Goal: Information Seeking & Learning: Learn about a topic

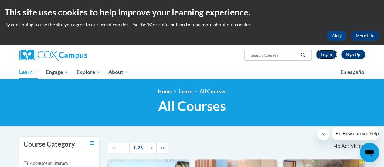
click at [324, 52] on link "Log In" at bounding box center [326, 55] width 21 height 10
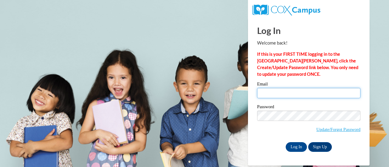
click at [279, 92] on input "Email" at bounding box center [308, 93] width 103 height 10
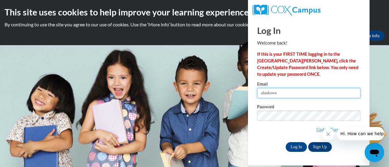
type input "[EMAIL_ADDRESS][DOMAIN_NAME]"
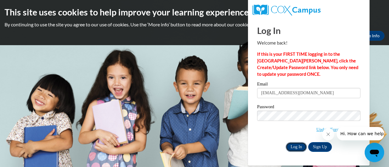
click at [293, 148] on input "Log In" at bounding box center [295, 147] width 21 height 10
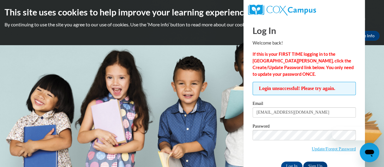
click at [293, 148] on span "Update/Forgot Password" at bounding box center [304, 142] width 103 height 25
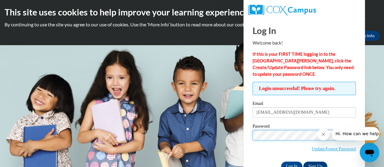
click at [281, 162] on input "Log In" at bounding box center [291, 167] width 21 height 10
click at [197, 96] on body "This site uses cookies to help improve your learning experience. By continuing …" at bounding box center [192, 83] width 384 height 167
click at [211, 107] on body "This site uses cookies to help improve your learning experience. By continuing …" at bounding box center [192, 83] width 384 height 167
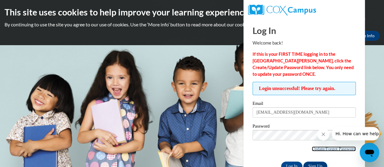
click at [320, 149] on link "Update/Forgot Password" at bounding box center [334, 149] width 44 height 5
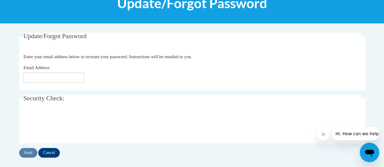
scroll to position [93, 0]
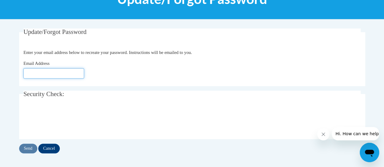
click at [38, 75] on input "Email Address" at bounding box center [53, 73] width 61 height 10
type input "[EMAIL_ADDRESS][DOMAIN_NAME]"
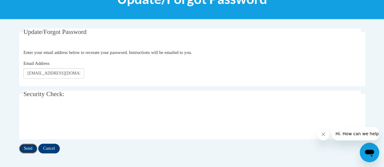
click at [27, 147] on input "Send" at bounding box center [28, 149] width 18 height 10
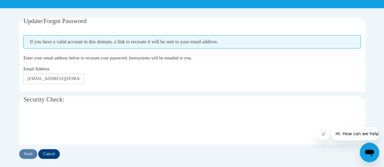
scroll to position [104, 0]
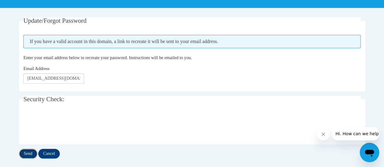
click at [30, 154] on input "Send" at bounding box center [28, 154] width 18 height 10
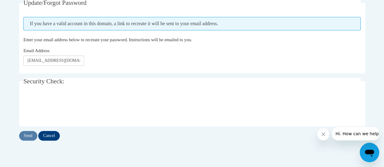
scroll to position [122, 0]
click at [24, 138] on input "Send" at bounding box center [28, 136] width 18 height 10
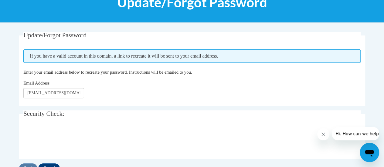
scroll to position [104, 0]
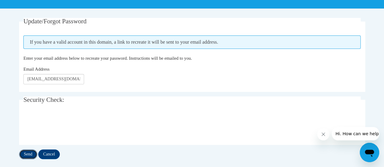
click at [29, 152] on input "Send" at bounding box center [28, 155] width 18 height 10
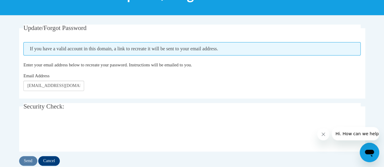
scroll to position [122, 0]
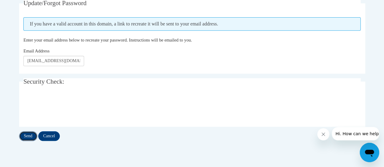
click at [28, 137] on input "Send" at bounding box center [28, 136] width 18 height 10
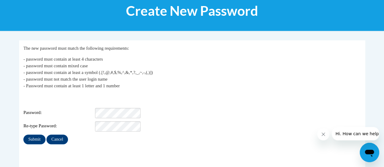
scroll to position [105, 0]
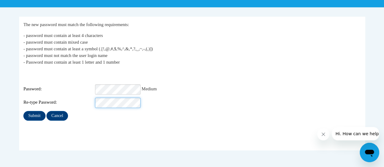
click at [23, 111] on input "Submit" at bounding box center [34, 116] width 22 height 10
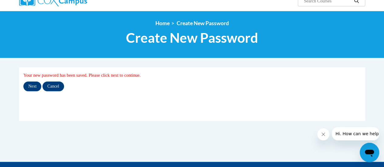
scroll to position [55, 0]
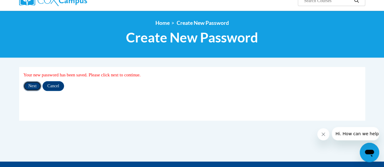
click at [35, 83] on input "Next" at bounding box center [32, 86] width 18 height 10
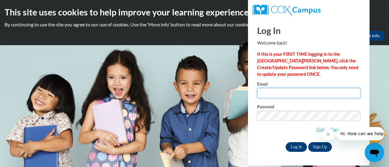
type input "alaskowski@altoona.k12.wi.us"
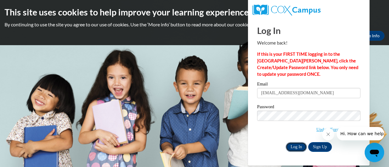
click at [295, 148] on input "Log In" at bounding box center [295, 147] width 21 height 10
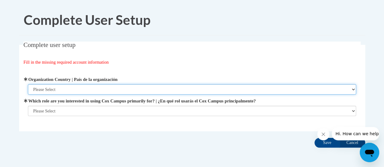
click at [65, 90] on select "Please Select [GEOGRAPHIC_DATA] | [GEOGRAPHIC_DATA] Outside of [GEOGRAPHIC_DATA…" at bounding box center [192, 89] width 328 height 10
select select "ad49bcad-a171-4b2e-b99c-48b446064914"
click at [28, 84] on select "Please Select [GEOGRAPHIC_DATA] | [GEOGRAPHIC_DATA] Outside of [GEOGRAPHIC_DATA…" at bounding box center [192, 89] width 328 height 10
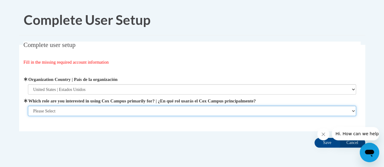
click at [59, 113] on select "Please Select College/University | Colegio/Universidad Community/Nonprofit Part…" at bounding box center [192, 111] width 328 height 10
select select "fbf2d438-af2f-41f8-98f1-81c410e29de3"
click at [28, 116] on select "Please Select College/University | Colegio/Universidad Community/Nonprofit Part…" at bounding box center [192, 111] width 328 height 10
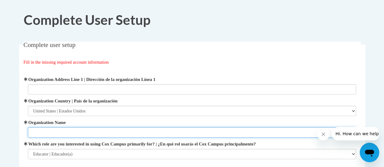
click at [46, 135] on input "Organization Name" at bounding box center [192, 132] width 328 height 10
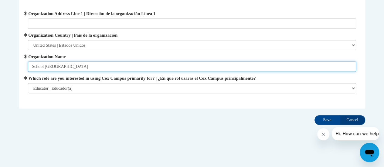
scroll to position [66, 0]
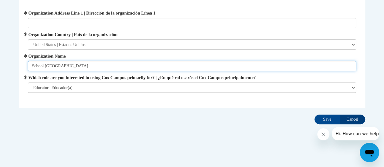
type input "School District of Altoona"
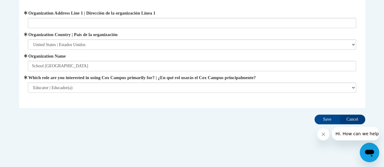
click at [100, 115] on div "Complete user setup Fill in the missing required account information User Profi…" at bounding box center [192, 51] width 355 height 152
click at [330, 121] on input "Save" at bounding box center [326, 120] width 25 height 10
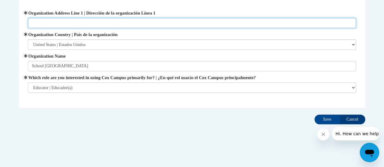
click at [140, 18] on input "Organization Address Line 1 | Dirección de la organización Línea 1" at bounding box center [192, 23] width 328 height 10
type input "157 Bartlett Ave."
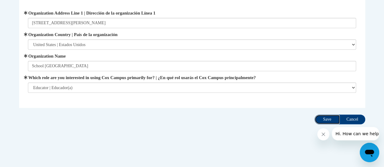
click at [325, 120] on input "Save" at bounding box center [326, 120] width 25 height 10
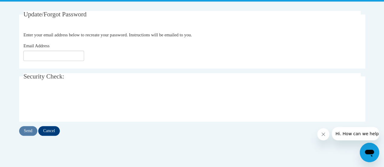
scroll to position [111, 0]
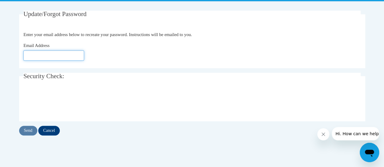
click at [63, 58] on input "Email Address" at bounding box center [53, 55] width 61 height 10
type input "[EMAIL_ADDRESS][DOMAIN_NAME]"
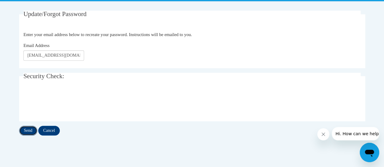
click at [25, 132] on input "Send" at bounding box center [28, 131] width 18 height 10
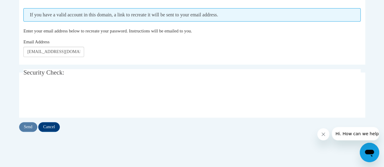
scroll to position [131, 0]
click at [29, 126] on input "Send" at bounding box center [28, 128] width 18 height 10
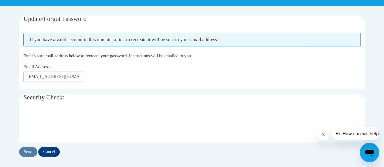
scroll to position [115, 0]
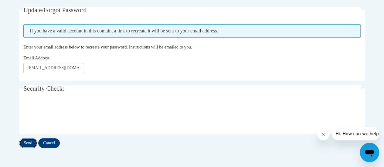
click at [33, 138] on input "Send" at bounding box center [28, 143] width 18 height 10
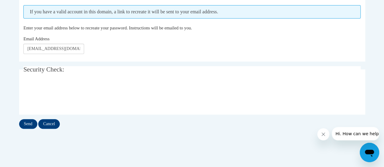
scroll to position [136, 0]
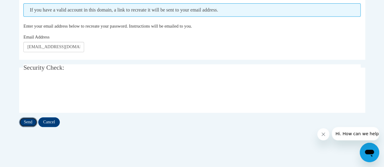
click at [29, 121] on input "Send" at bounding box center [28, 122] width 18 height 10
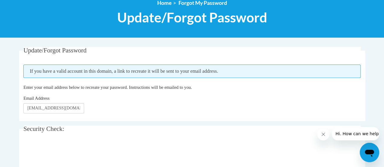
scroll to position [86, 0]
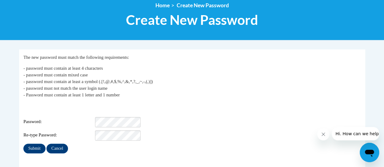
scroll to position [77, 0]
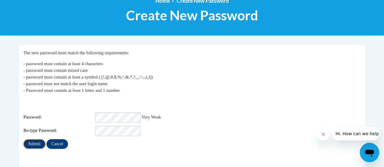
click at [30, 141] on input "Submit" at bounding box center [34, 144] width 22 height 10
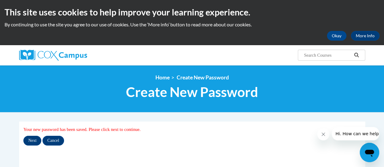
scroll to position [55, 0]
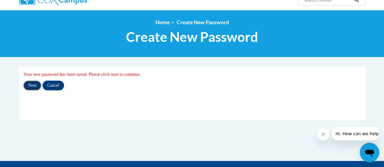
click at [32, 87] on input "Next" at bounding box center [32, 86] width 18 height 10
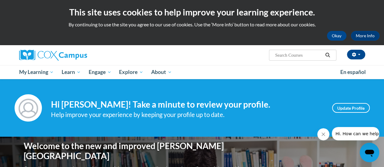
click at [304, 56] on input "Search..." at bounding box center [298, 55] width 49 height 7
type input "oral language"
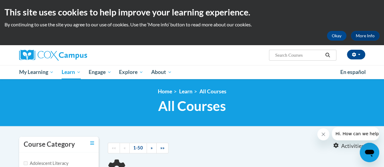
type input "oral language"
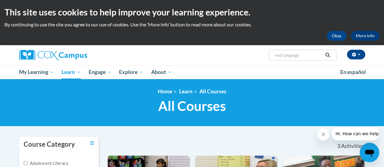
scroll to position [0, 0]
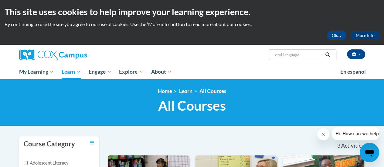
click at [327, 54] on icon "Search" at bounding box center [327, 55] width 5 height 5
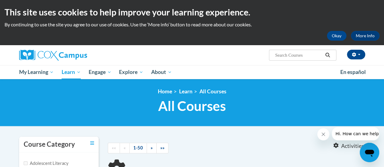
type input "oral language"
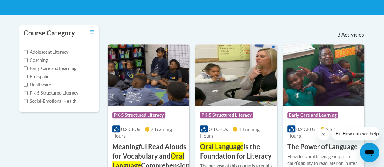
scroll to position [111, 0]
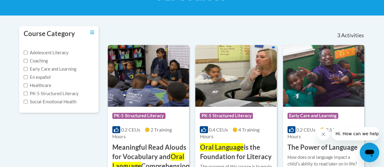
drag, startPoint x: 0, startPoint y: 0, endPoint x: 327, endPoint y: 54, distance: 331.1
click at [327, 54] on img at bounding box center [323, 76] width 81 height 62
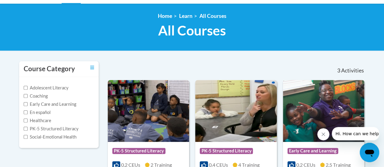
scroll to position [63, 0]
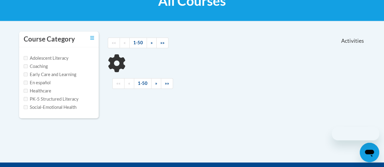
scroll to position [60, 0]
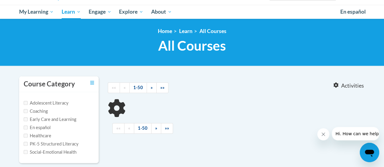
type input "oral language"
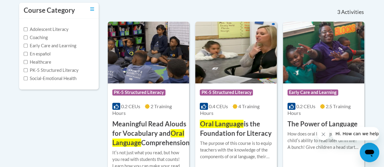
scroll to position [135, 0]
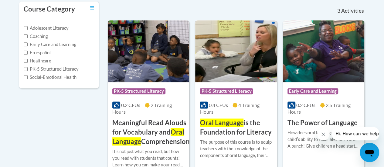
click at [260, 53] on img at bounding box center [235, 51] width 81 height 62
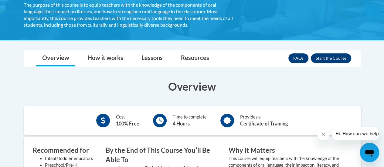
scroll to position [141, 0]
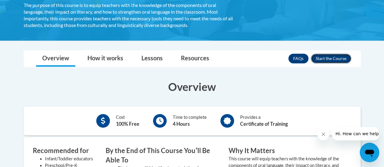
click at [327, 57] on button "Enroll" at bounding box center [331, 59] width 40 height 10
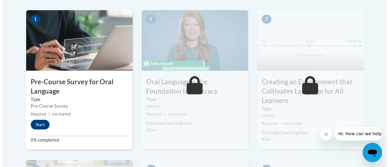
scroll to position [207, 0]
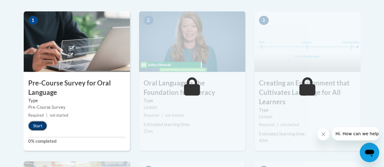
click at [39, 125] on button "Start" at bounding box center [37, 126] width 19 height 10
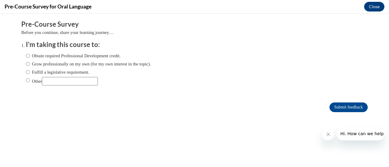
scroll to position [0, 0]
click at [26, 72] on input "Fulfill a legislative requirement." at bounding box center [28, 72] width 4 height 7
radio input "true"
click at [344, 108] on input "Submit feedback" at bounding box center [348, 108] width 38 height 10
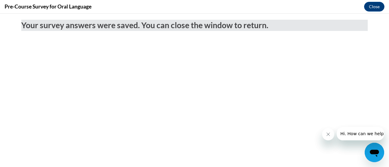
click at [325, 135] on icon "Close message from company" at bounding box center [327, 134] width 5 height 5
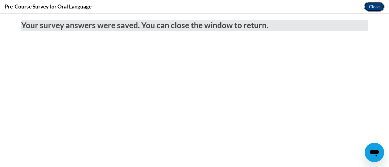
click at [374, 8] on button "Close" at bounding box center [374, 7] width 20 height 10
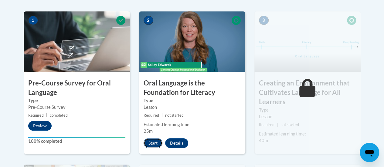
click at [153, 141] on button "Start" at bounding box center [153, 143] width 19 height 10
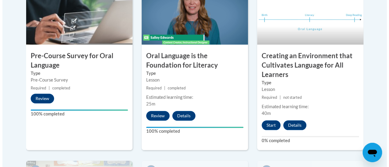
scroll to position [234, 0]
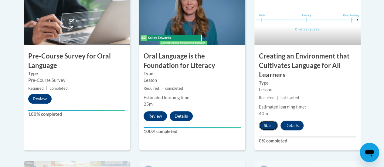
click at [263, 128] on button "Start" at bounding box center [268, 126] width 19 height 10
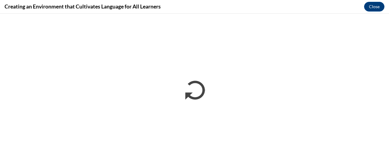
scroll to position [0, 0]
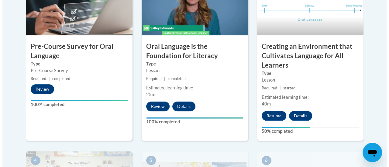
scroll to position [243, 0]
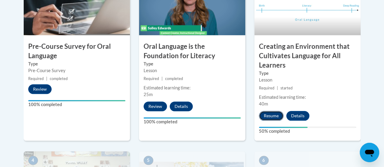
click at [270, 116] on button "Resume" at bounding box center [271, 116] width 25 height 10
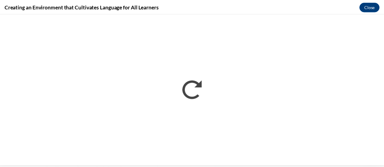
scroll to position [0, 0]
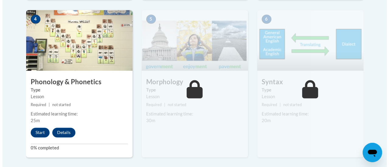
scroll to position [390, 0]
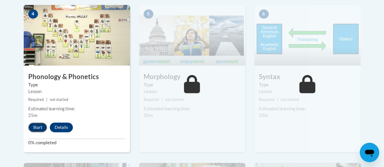
click at [36, 125] on button "Start" at bounding box center [37, 128] width 19 height 10
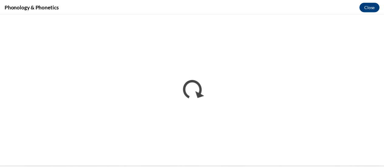
scroll to position [0, 0]
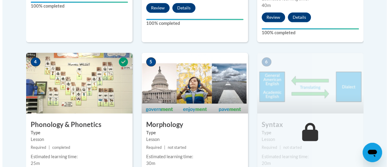
scroll to position [393, 0]
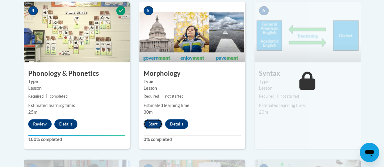
click at [150, 125] on button "Start" at bounding box center [153, 124] width 19 height 10
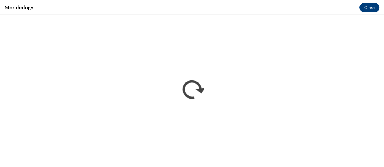
scroll to position [0, 0]
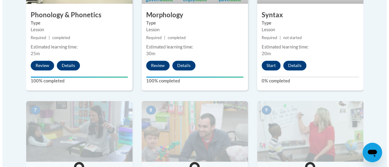
scroll to position [452, 0]
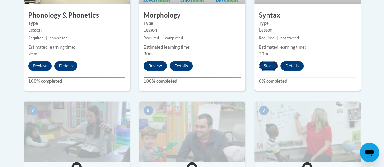
click at [269, 65] on button "Start" at bounding box center [268, 66] width 19 height 10
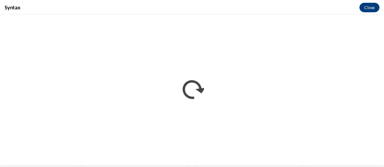
scroll to position [0, 0]
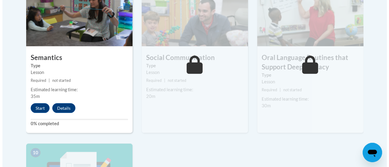
scroll to position [570, 0]
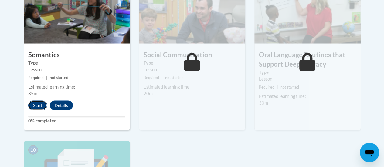
click at [40, 105] on button "Start" at bounding box center [37, 105] width 19 height 10
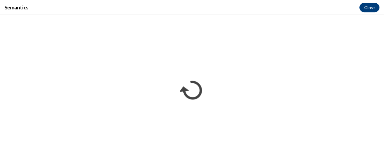
scroll to position [0, 0]
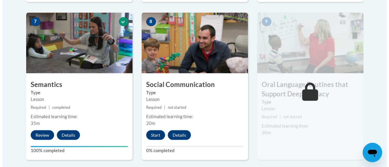
scroll to position [549, 0]
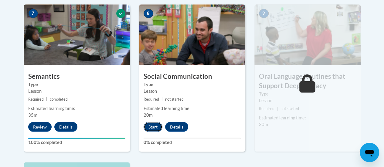
click at [152, 125] on button "Start" at bounding box center [153, 127] width 19 height 10
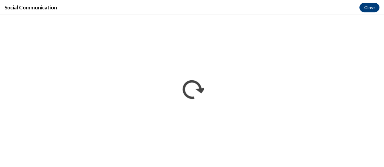
scroll to position [0, 0]
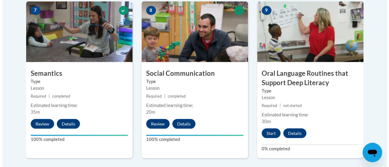
scroll to position [549, 0]
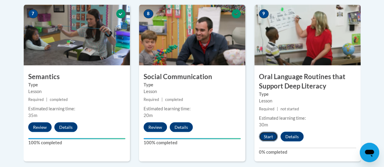
click at [267, 136] on button "Start" at bounding box center [268, 137] width 19 height 10
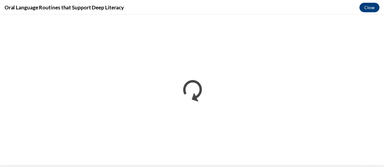
scroll to position [0, 0]
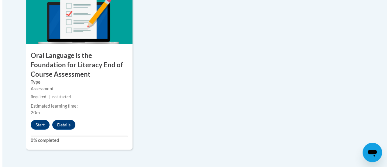
scroll to position [736, 0]
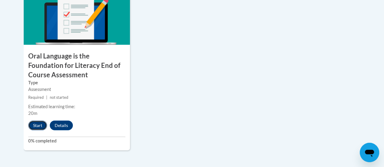
click at [34, 125] on button "Start" at bounding box center [37, 126] width 19 height 10
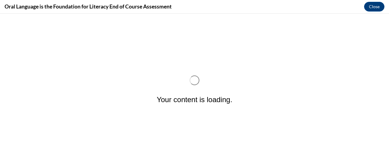
scroll to position [0, 0]
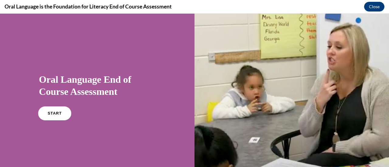
click at [39, 116] on link "START" at bounding box center [54, 114] width 33 height 14
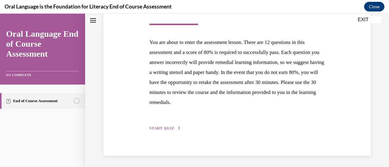
scroll to position [111, 0]
click at [162, 127] on span "START QUIZ" at bounding box center [161, 128] width 25 height 4
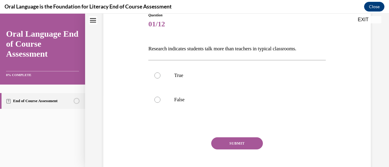
scroll to position [74, 0]
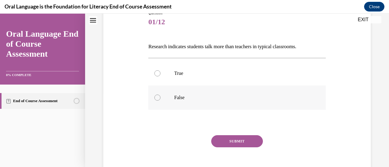
click at [158, 95] on div at bounding box center [157, 98] width 6 height 6
click at [158, 95] on input "False" at bounding box center [157, 98] width 6 height 6
radio input "true"
click at [247, 141] on button "SUBMIT" at bounding box center [237, 141] width 52 height 12
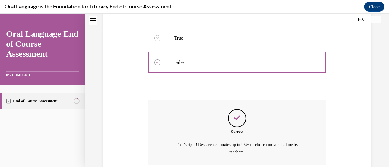
scroll to position [160, 0]
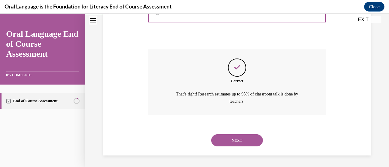
click at [247, 141] on button "NEXT" at bounding box center [237, 140] width 52 height 12
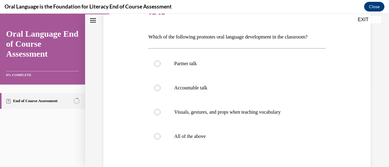
scroll to position [84, 0]
click at [157, 138] on div at bounding box center [157, 136] width 6 height 6
click at [157, 138] on input "All of the above" at bounding box center [157, 136] width 6 height 6
radio input "true"
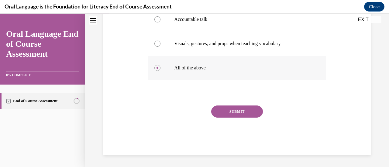
scroll to position [152, 0]
click at [240, 110] on button "SUBMIT" at bounding box center [237, 112] width 52 height 12
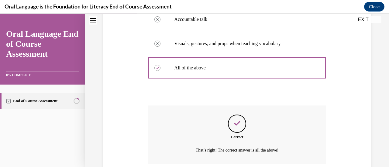
scroll to position [202, 0]
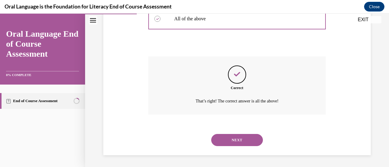
click at [236, 141] on button "NEXT" at bounding box center [237, 140] width 52 height 12
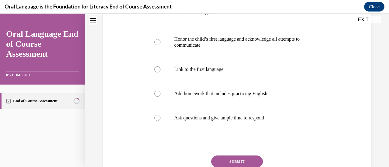
scroll to position [119, 0]
click at [158, 93] on div at bounding box center [157, 93] width 6 height 6
click at [158, 93] on input "Add homework that includes practicing English" at bounding box center [157, 93] width 6 height 6
radio input "true"
click at [242, 162] on button "SUBMIT" at bounding box center [237, 161] width 52 height 12
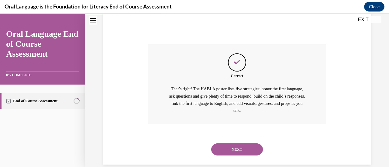
scroll to position [240, 0]
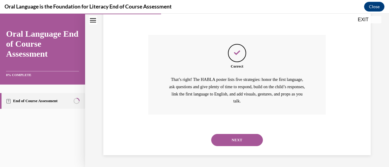
click at [234, 142] on button "NEXT" at bounding box center [237, 140] width 52 height 12
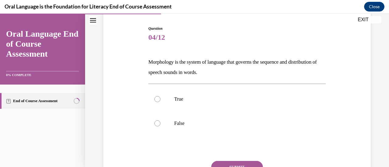
scroll to position [58, 0]
click at [155, 125] on div at bounding box center [157, 124] width 6 height 6
click at [155, 125] on input "False" at bounding box center [157, 124] width 6 height 6
radio input "true"
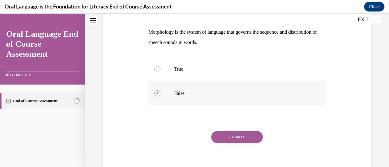
scroll to position [90, 0]
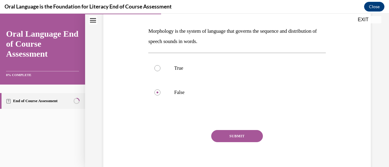
click at [240, 133] on button "SUBMIT" at bounding box center [237, 136] width 52 height 12
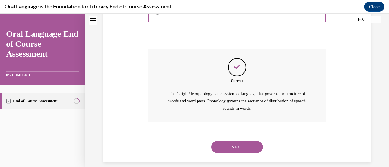
scroll to position [178, 0]
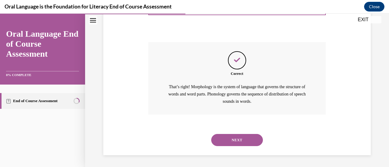
click at [229, 137] on button "NEXT" at bounding box center [237, 140] width 52 height 12
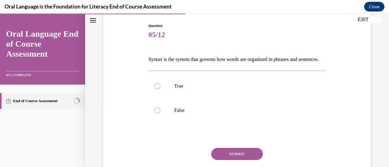
scroll to position [70, 0]
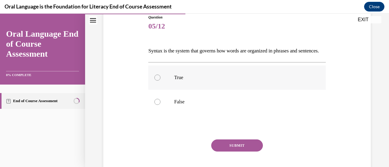
click at [157, 81] on div at bounding box center [157, 78] width 6 height 6
click at [157, 81] on input "True" at bounding box center [157, 78] width 6 height 6
radio input "true"
click at [243, 152] on button "SUBMIT" at bounding box center [237, 146] width 52 height 12
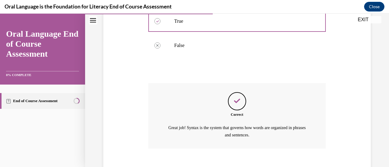
scroll to position [170, 0]
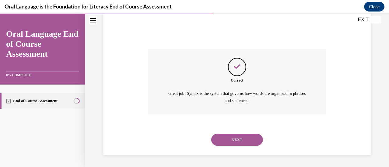
click at [234, 137] on button "NEXT" at bounding box center [237, 140] width 52 height 12
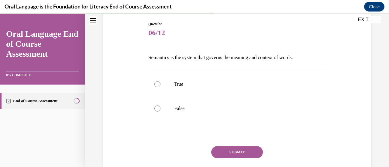
scroll to position [64, 0]
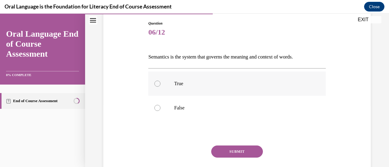
click at [157, 83] on div at bounding box center [157, 84] width 6 height 6
click at [157, 83] on input "True" at bounding box center [157, 84] width 6 height 6
radio input "true"
click at [241, 151] on button "SUBMIT" at bounding box center [237, 152] width 52 height 12
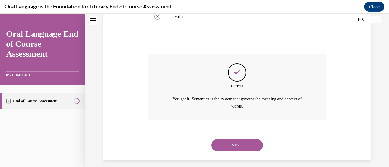
scroll to position [160, 0]
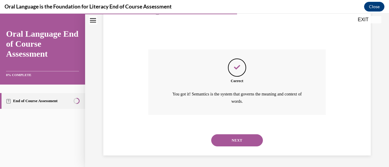
click at [239, 138] on button "NEXT" at bounding box center [237, 140] width 52 height 12
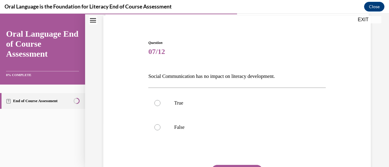
scroll to position [56, 0]
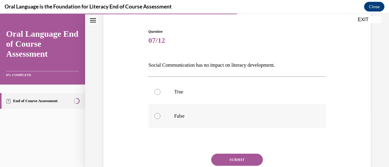
click at [155, 116] on div at bounding box center [157, 116] width 6 height 6
click at [155, 116] on input "False" at bounding box center [157, 116] width 6 height 6
radio input "true"
click at [246, 162] on button "SUBMIT" at bounding box center [237, 160] width 52 height 12
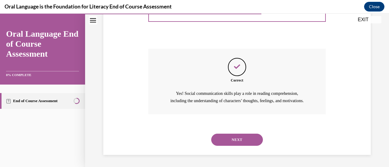
scroll to position [167, 0]
click at [234, 140] on button "NEXT" at bounding box center [237, 140] width 52 height 12
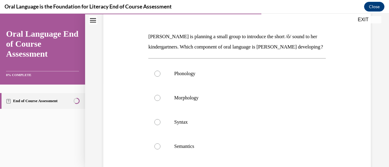
scroll to position [84, 0]
click at [158, 77] on div at bounding box center [157, 74] width 6 height 6
click at [158, 77] on input "Phonology" at bounding box center [157, 74] width 6 height 6
radio input "true"
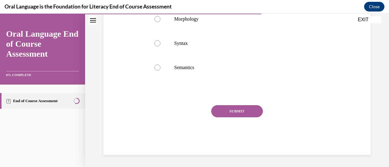
click at [246, 113] on button "SUBMIT" at bounding box center [237, 111] width 52 height 12
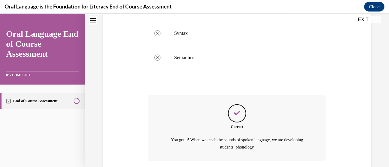
scroll to position [229, 0]
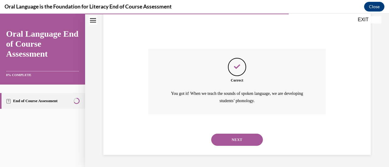
click at [233, 141] on button "NEXT" at bounding box center [237, 140] width 52 height 12
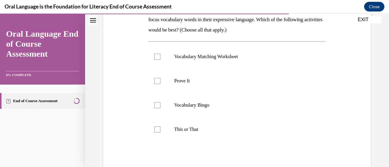
scroll to position [122, 0]
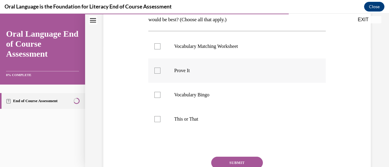
click at [157, 71] on div at bounding box center [157, 71] width 6 height 6
click at [157, 71] on input "Prove It" at bounding box center [157, 71] width 6 height 6
checkbox input "true"
click at [158, 117] on div at bounding box center [157, 119] width 6 height 6
click at [158, 117] on input "This or That" at bounding box center [157, 119] width 6 height 6
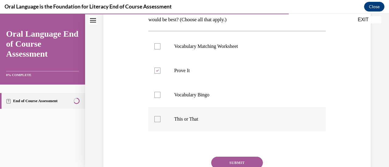
checkbox input "true"
click at [250, 160] on button "SUBMIT" at bounding box center [237, 163] width 52 height 12
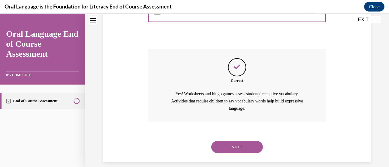
scroll to position [236, 0]
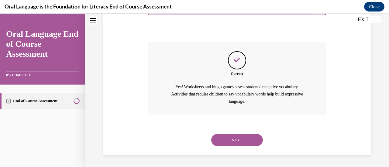
click at [244, 139] on button "NEXT" at bounding box center [237, 140] width 52 height 12
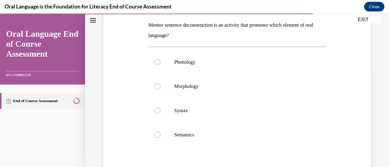
scroll to position [96, 0]
click at [156, 110] on div at bounding box center [157, 111] width 6 height 6
click at [156, 110] on input "Syntax" at bounding box center [157, 111] width 6 height 6
radio input "true"
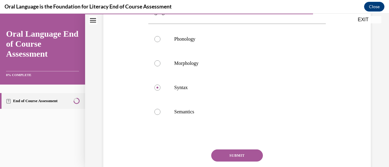
click at [246, 155] on button "SUBMIT" at bounding box center [237, 156] width 52 height 12
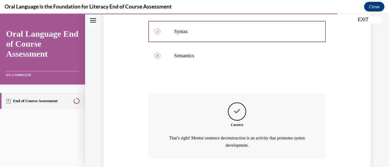
scroll to position [219, 0]
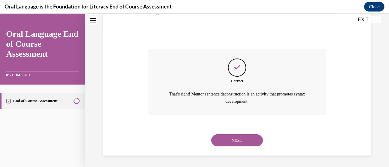
click at [233, 141] on button "NEXT" at bounding box center [237, 140] width 52 height 12
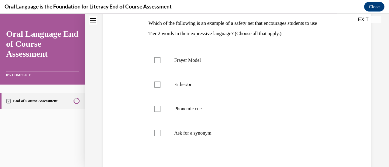
scroll to position [124, 0]
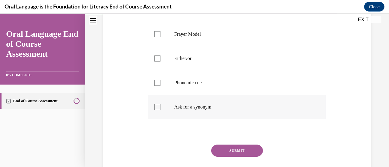
click at [157, 108] on div at bounding box center [157, 107] width 6 height 6
click at [157, 108] on input "Ask for a synonym" at bounding box center [157, 107] width 6 height 6
checkbox input "true"
click at [157, 59] on div at bounding box center [157, 59] width 6 height 6
click at [157, 59] on input "Either/or" at bounding box center [157, 59] width 6 height 6
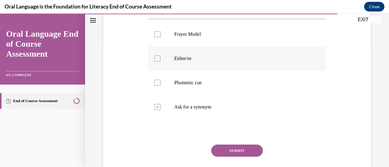
checkbox input "true"
click at [156, 81] on div at bounding box center [157, 83] width 6 height 6
click at [156, 81] on input "Phonemic cue" at bounding box center [157, 83] width 6 height 6
checkbox input "true"
click at [239, 152] on button "SUBMIT" at bounding box center [237, 151] width 52 height 12
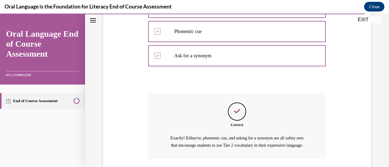
scroll to position [226, 0]
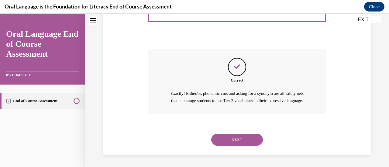
click at [237, 138] on button "NEXT" at bounding box center [237, 140] width 52 height 12
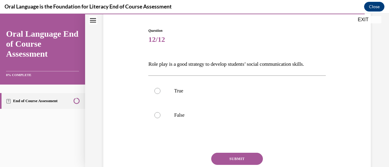
scroll to position [56, 0]
click at [156, 90] on div at bounding box center [157, 91] width 6 height 6
click at [156, 90] on input "True" at bounding box center [157, 91] width 6 height 6
radio input "true"
click at [237, 158] on button "SUBMIT" at bounding box center [237, 159] width 52 height 12
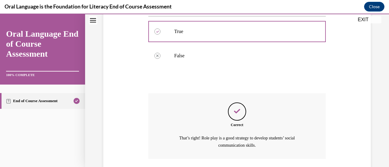
scroll to position [160, 0]
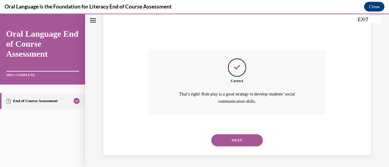
click at [236, 141] on button "NEXT" at bounding box center [237, 140] width 52 height 12
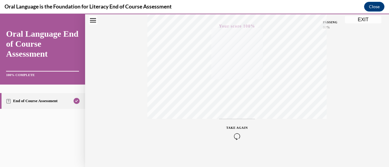
scroll to position [157, 0]
click at [362, 19] on button "EXIT" at bounding box center [363, 19] width 36 height 7
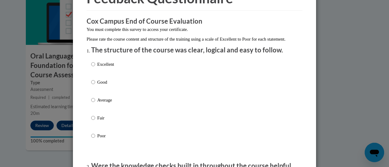
scroll to position [47, 0]
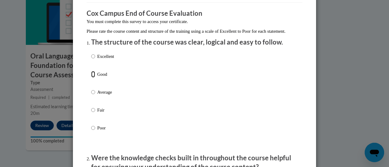
click at [91, 78] on input "Good" at bounding box center [93, 74] width 4 height 7
radio input "true"
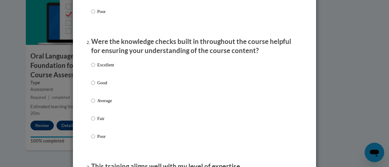
scroll to position [186, 0]
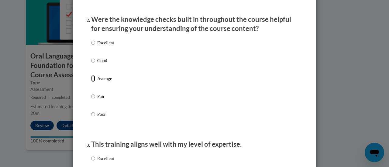
click at [92, 82] on input "Average" at bounding box center [93, 78] width 4 height 7
radio input "true"
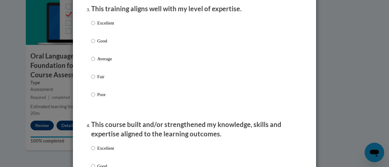
scroll to position [323, 0]
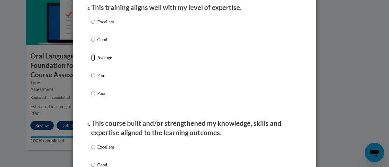
click at [91, 61] on input "Average" at bounding box center [93, 57] width 4 height 7
radio input "true"
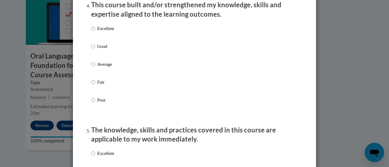
scroll to position [441, 0]
click at [91, 50] on input "Good" at bounding box center [93, 46] width 4 height 7
radio input "true"
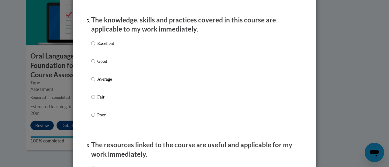
scroll to position [552, 0]
click at [91, 65] on input "Good" at bounding box center [93, 61] width 4 height 7
radio input "true"
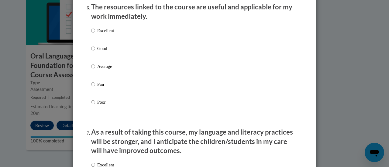
scroll to position [690, 0]
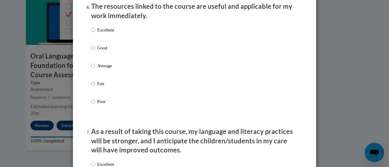
click at [170, 58] on div "Excellent Good Average Fair Poor" at bounding box center [194, 73] width 206 height 99
click at [91, 51] on input "Good" at bounding box center [93, 48] width 4 height 7
radio input "true"
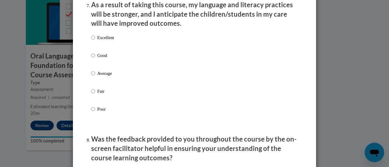
scroll to position [817, 0]
click at [93, 60] on label "Good" at bounding box center [102, 60] width 23 height 16
click at [93, 59] on input "Good" at bounding box center [93, 55] width 4 height 7
radio input "true"
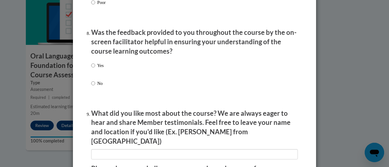
scroll to position [924, 0]
click at [92, 69] on input "Yes" at bounding box center [93, 65] width 4 height 7
radio input "true"
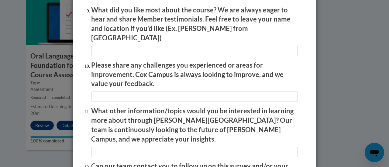
scroll to position [1095, 0]
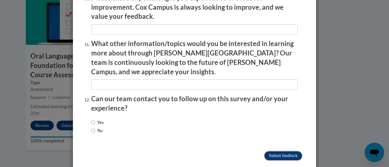
click at [287, 151] on input "Submit feedback" at bounding box center [283, 156] width 38 height 10
